Goal: Information Seeking & Learning: Learn about a topic

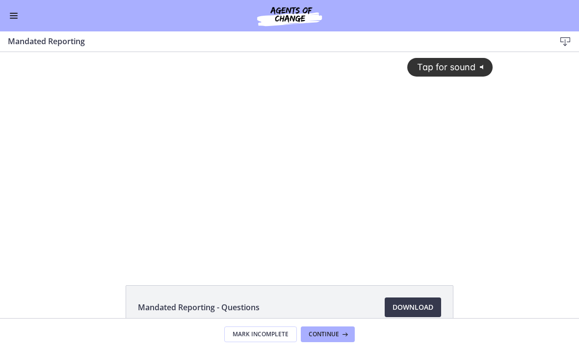
click at [246, 209] on div "Tap for sound @keyframes VOLUME_SMALL_WAVE_FLASH { 0% { opacity: 0; } 33% { opa…" at bounding box center [289, 149] width 418 height 195
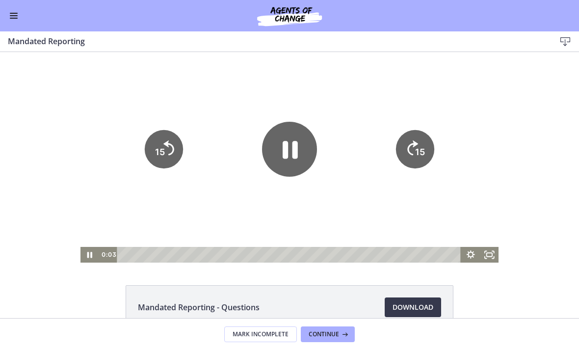
click at [90, 256] on icon "Pause" at bounding box center [89, 255] width 19 height 16
click at [13, 17] on button "Enable menu" at bounding box center [14, 16] width 12 height 12
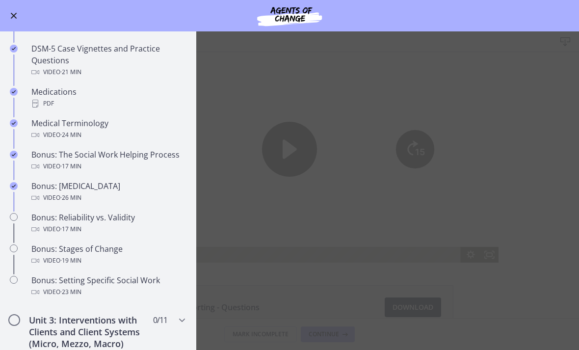
scroll to position [632, 0]
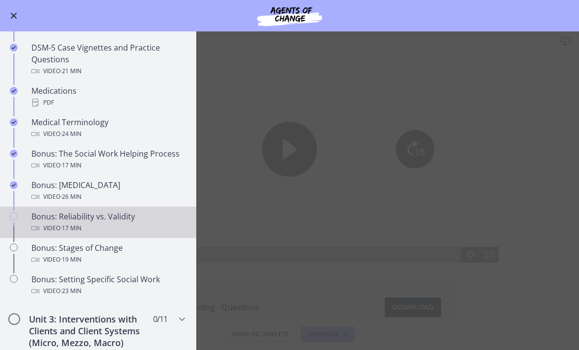
click at [125, 229] on div "Video · 17 min" at bounding box center [107, 228] width 153 height 12
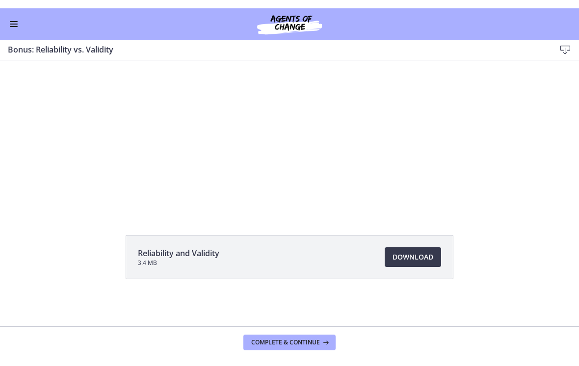
scroll to position [58, 0]
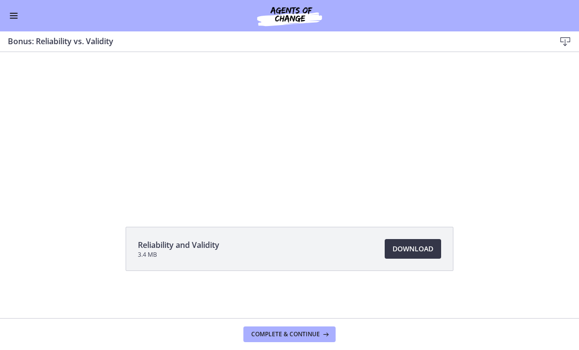
click at [414, 258] on link "Download Opens in a new window" at bounding box center [412, 249] width 56 height 20
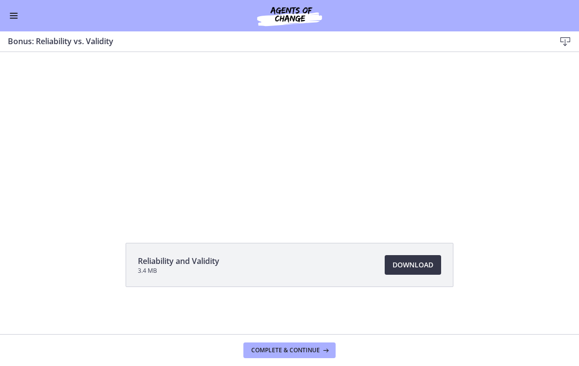
scroll to position [42, 0]
click at [309, 349] on span "Complete & continue" at bounding box center [285, 350] width 69 height 8
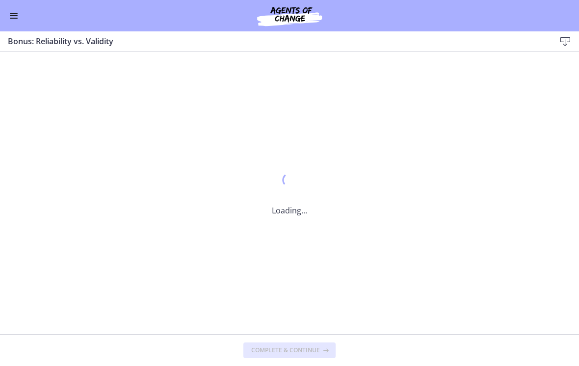
scroll to position [0, 0]
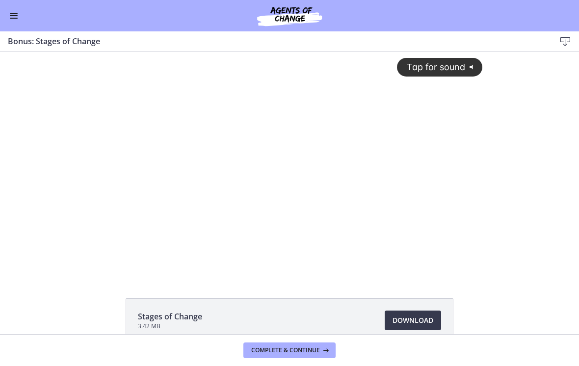
click at [299, 211] on div "Tap for sound @keyframes VOLUME_SMALL_WAVE_FLASH { 0% { opacity: 0; } 33% { opa…" at bounding box center [290, 156] width 398 height 208
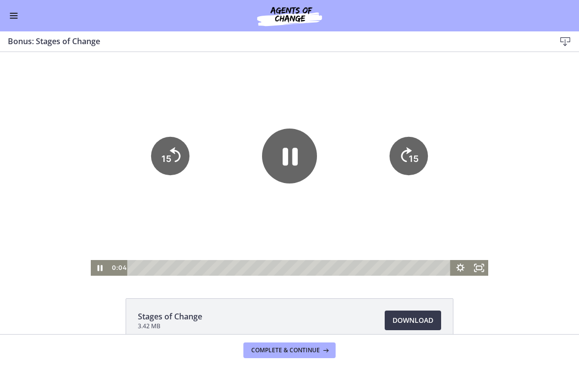
click at [305, 166] on icon "Pause" at bounding box center [289, 155] width 55 height 55
click at [289, 168] on icon "Play Video" at bounding box center [289, 155] width 55 height 55
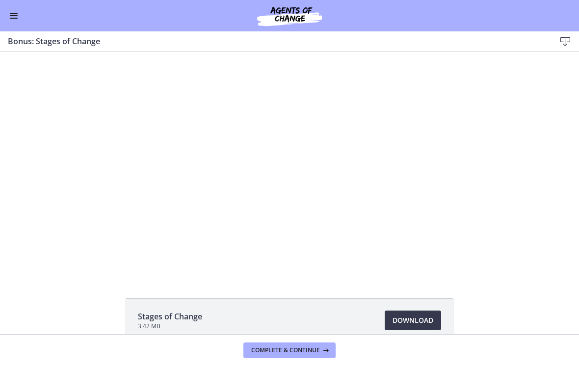
click at [410, 229] on div at bounding box center [290, 164] width 398 height 224
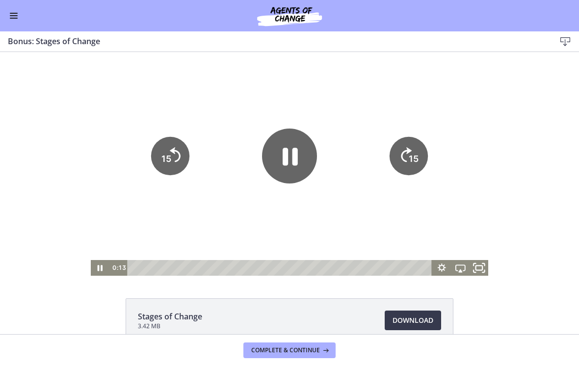
click at [483, 271] on icon "Fullscreen" at bounding box center [483, 271] width 2 height 2
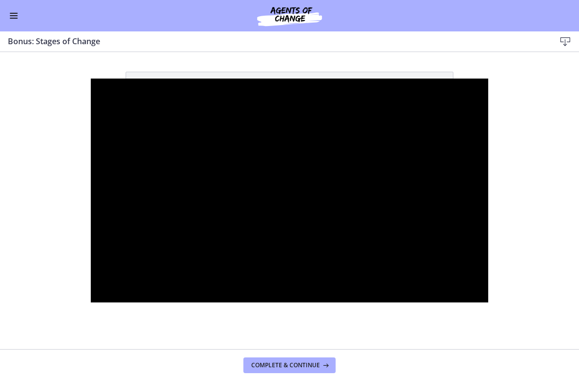
click at [214, 186] on div at bounding box center [290, 190] width 398 height 224
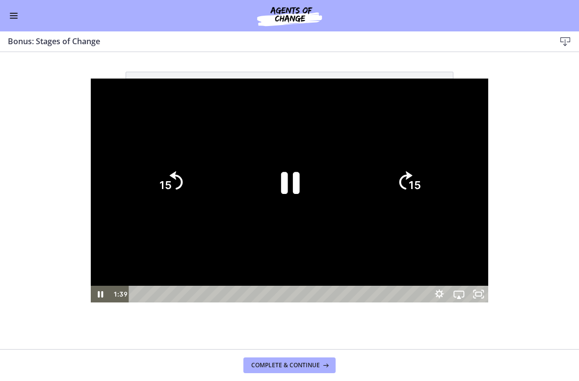
click at [295, 193] on icon "Pause" at bounding box center [290, 183] width 19 height 22
click at [302, 194] on icon "Play Video" at bounding box center [289, 182] width 68 height 68
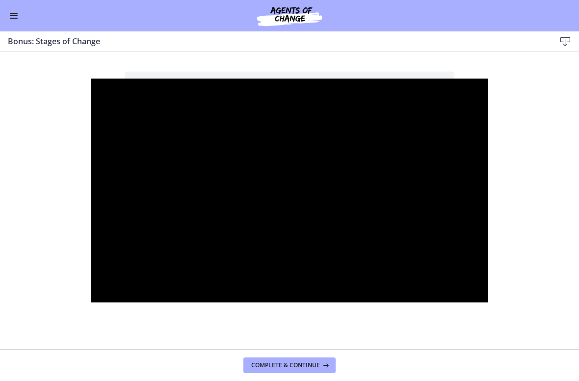
click at [488, 167] on div at bounding box center [290, 190] width 398 height 224
click at [460, 182] on div at bounding box center [290, 190] width 398 height 224
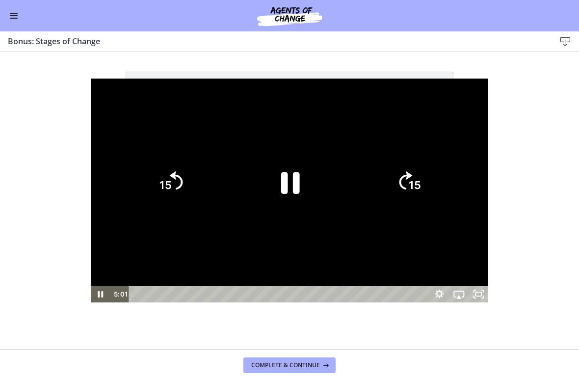
click at [449, 302] on icon "Show settings menu" at bounding box center [439, 293] width 20 height 17
click at [483, 269] on span "1x" at bounding box center [471, 260] width 25 height 17
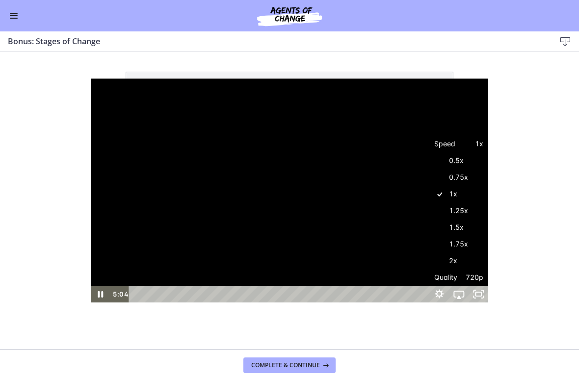
click at [488, 236] on label "1.5x" at bounding box center [458, 227] width 59 height 17
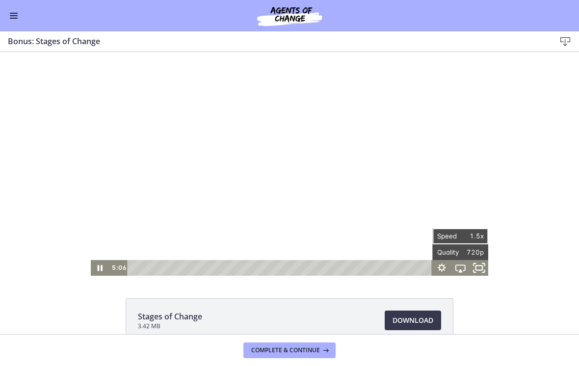
click at [482, 269] on rect "Fullscreen" at bounding box center [479, 267] width 7 height 4
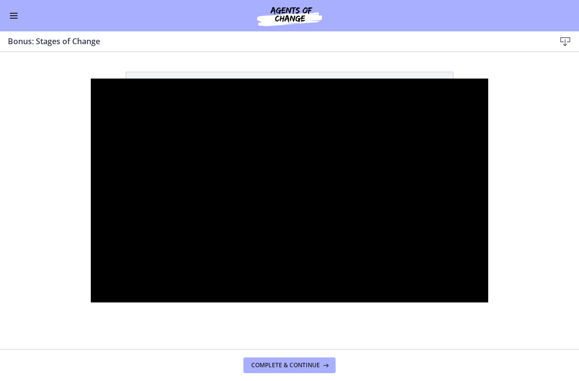
click at [283, 195] on div at bounding box center [290, 190] width 398 height 224
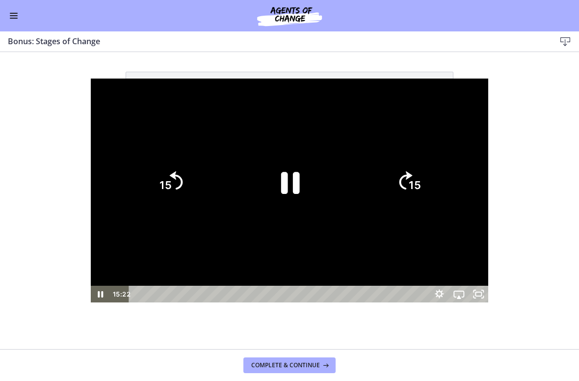
click at [288, 185] on icon "Pause" at bounding box center [289, 182] width 68 height 68
click at [301, 192] on icon "Play Video" at bounding box center [289, 182] width 68 height 68
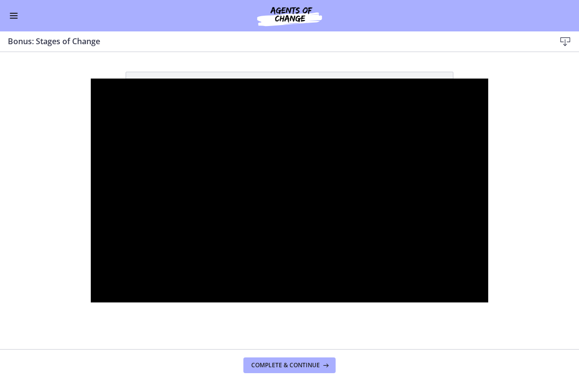
click at [288, 190] on div at bounding box center [290, 190] width 398 height 224
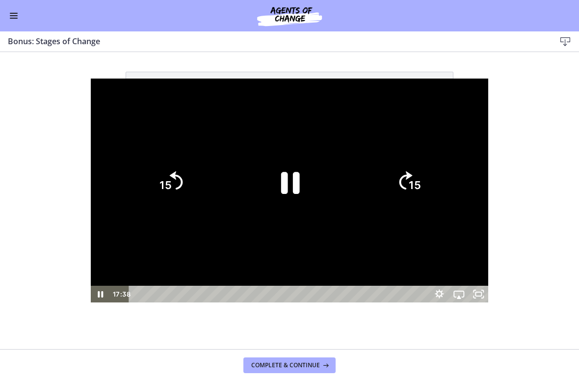
click at [293, 193] on icon "Pause" at bounding box center [289, 182] width 68 height 68
click at [283, 200] on icon "Play Video" at bounding box center [289, 182] width 68 height 68
click at [301, 189] on icon "Pause" at bounding box center [289, 182] width 68 height 68
click at [297, 181] on icon "Play Video" at bounding box center [289, 182] width 17 height 24
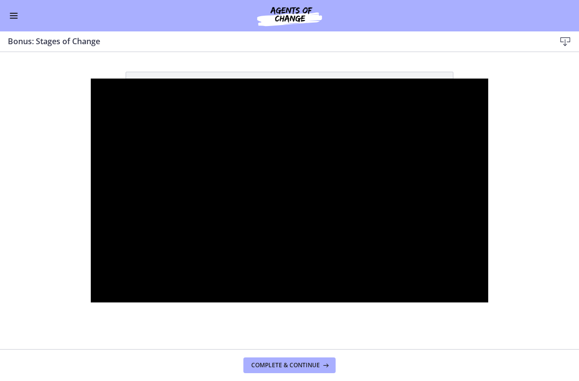
click at [373, 174] on div at bounding box center [290, 190] width 398 height 224
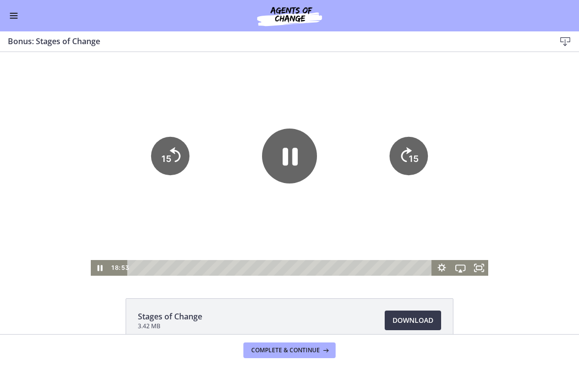
click at [292, 163] on icon "Pause" at bounding box center [289, 155] width 55 height 55
click at [307, 347] on span "Complete & continue" at bounding box center [285, 350] width 69 height 8
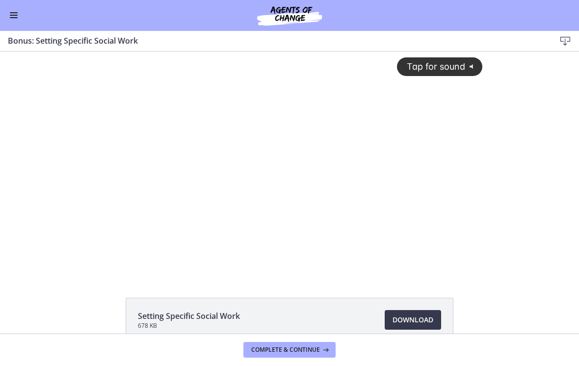
click at [280, 192] on div "Tap for sound @keyframes VOLUME_SMALL_WAVE_FLASH { 0% { opacity: 0; } 33% { opa…" at bounding box center [290, 155] width 398 height 208
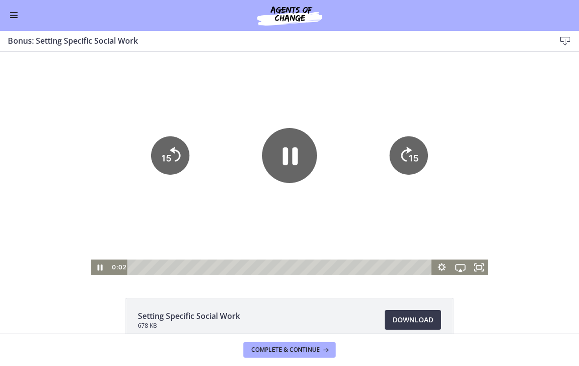
click at [289, 151] on icon "Pause" at bounding box center [289, 155] width 55 height 55
click at [16, 14] on button "Enable menu" at bounding box center [14, 16] width 12 height 12
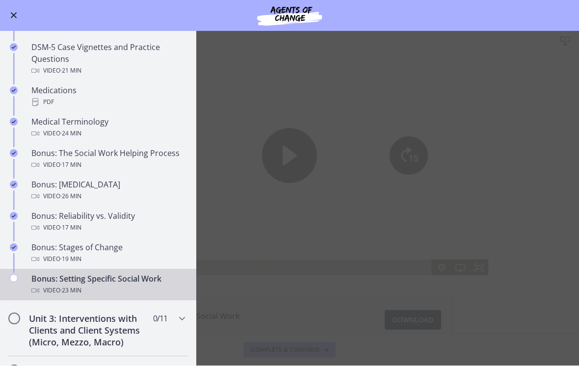
click at [523, 207] on main "Bonus: Setting Specific Social Work Download Enable fullscreen Setting Specific…" at bounding box center [289, 198] width 579 height 334
click at [286, 251] on main "Bonus: Setting Specific Social Work Download Enable fullscreen Setting Specific…" at bounding box center [289, 198] width 579 height 334
click at [523, 163] on main "Bonus: Setting Specific Social Work Download Enable fullscreen Setting Specific…" at bounding box center [289, 198] width 579 height 334
click at [18, 15] on button "Enable menu" at bounding box center [14, 16] width 12 height 12
